Goal: Check status: Check status

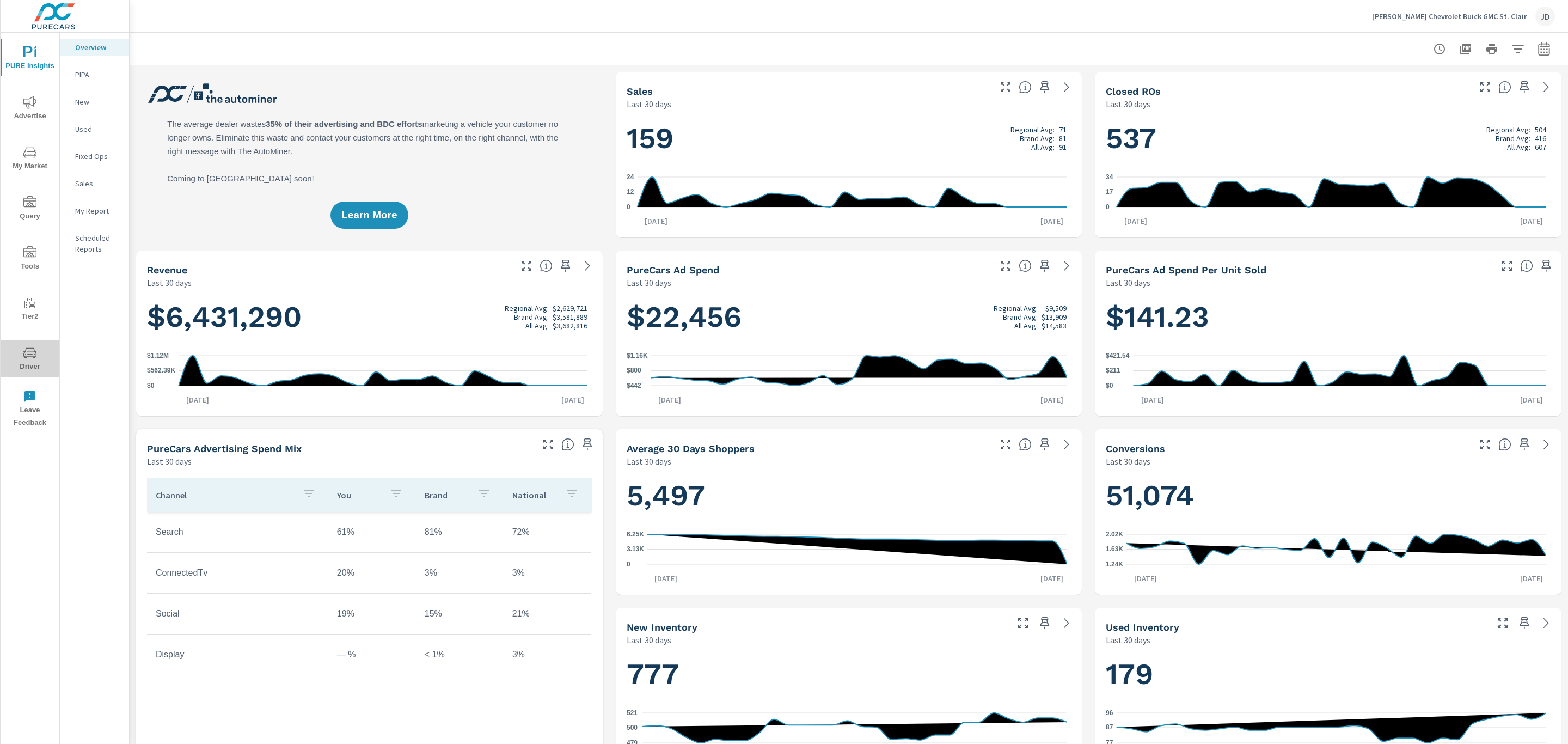
click at [28, 359] on span "Driver" at bounding box center [29, 359] width 53 height 27
